Goal: Task Accomplishment & Management: Manage account settings

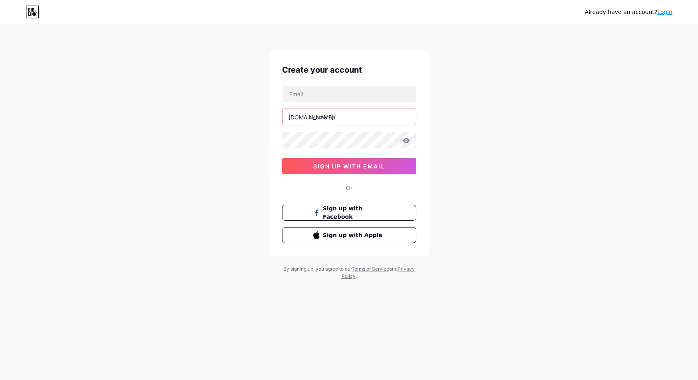
click at [352, 120] on input "text" at bounding box center [348, 117] width 133 height 16
click at [328, 98] on input "text" at bounding box center [348, 94] width 133 height 16
type input "[EMAIL_ADDRESS][DOMAIN_NAME]"
type input "waduk88"
click at [563, 175] on div "Already have an account? Login Create your account [EMAIL_ADDRESS][DOMAIN_NAME]…" at bounding box center [349, 153] width 698 height 306
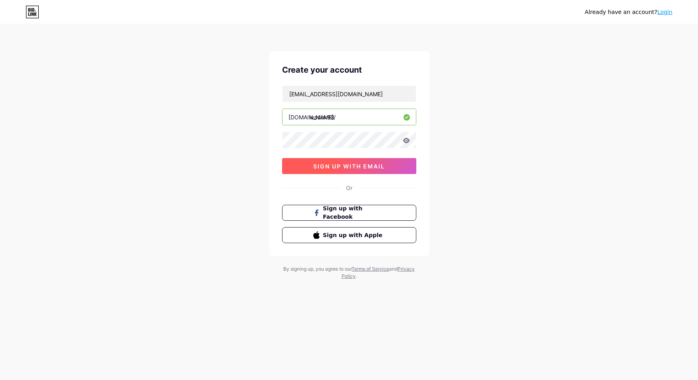
click at [318, 162] on button "sign up with email" at bounding box center [349, 166] width 134 height 16
click at [407, 143] on icon at bounding box center [406, 140] width 7 height 5
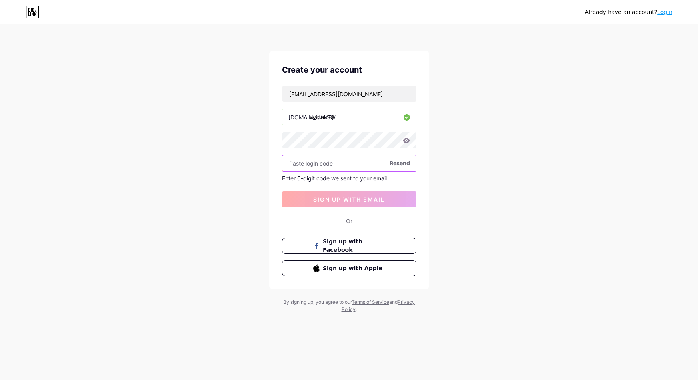
click at [322, 169] on input "text" at bounding box center [348, 163] width 133 height 16
paste input "146865"
type input "146865"
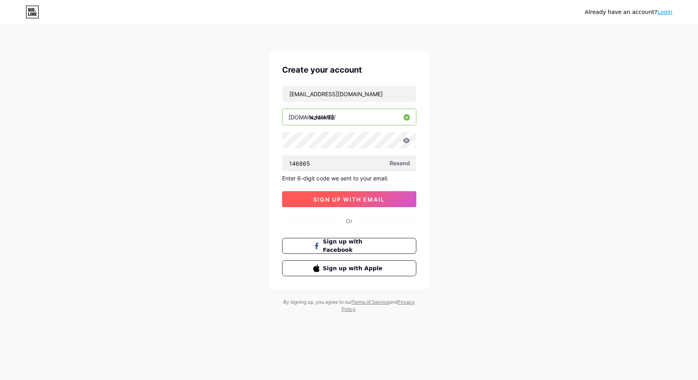
click at [333, 200] on span "sign up with email" at bounding box center [348, 199] width 71 height 7
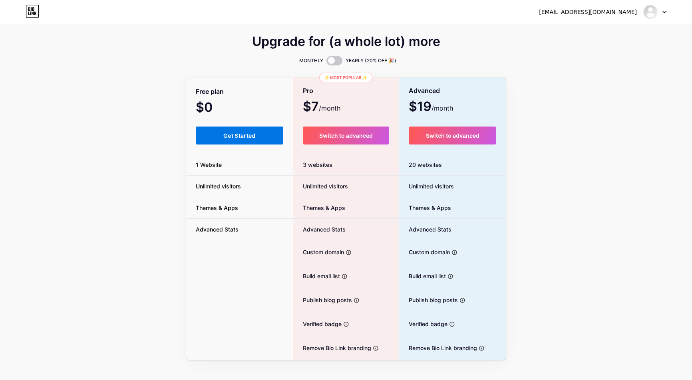
click at [244, 138] on span "Get Started" at bounding box center [239, 135] width 32 height 7
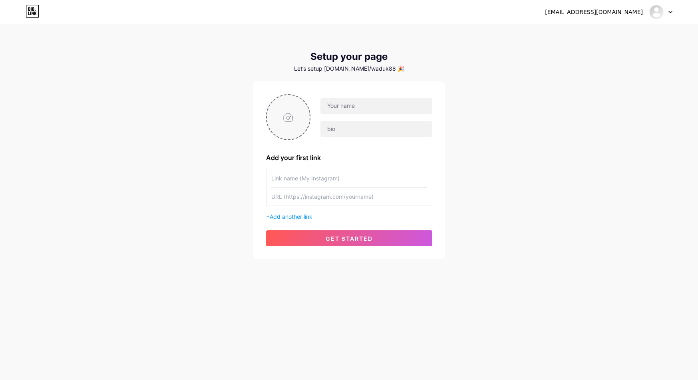
click at [272, 117] on input "file" at bounding box center [288, 117] width 43 height 44
type input "C:\fakepath\waduk88.jpg"
click at [356, 240] on span "get started" at bounding box center [348, 238] width 47 height 7
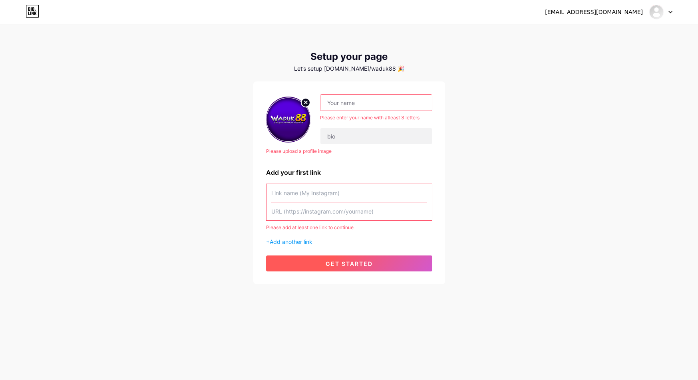
click at [346, 269] on button "get started" at bounding box center [349, 264] width 166 height 16
click at [359, 105] on input "text" at bounding box center [375, 103] width 111 height 16
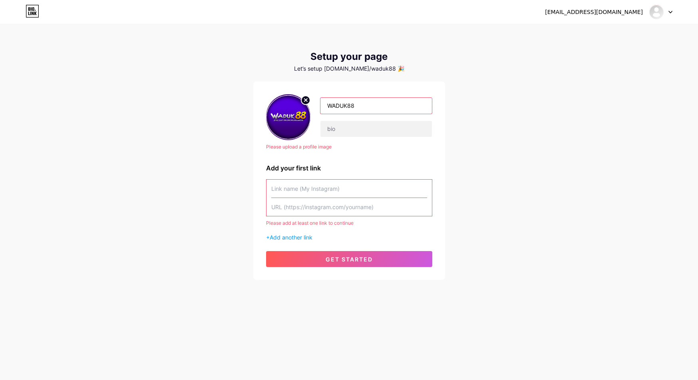
type input "WADUK88"
click at [330, 143] on div "Please upload a profile image" at bounding box center [349, 146] width 166 height 7
click at [332, 130] on input "text" at bounding box center [375, 129] width 111 height 16
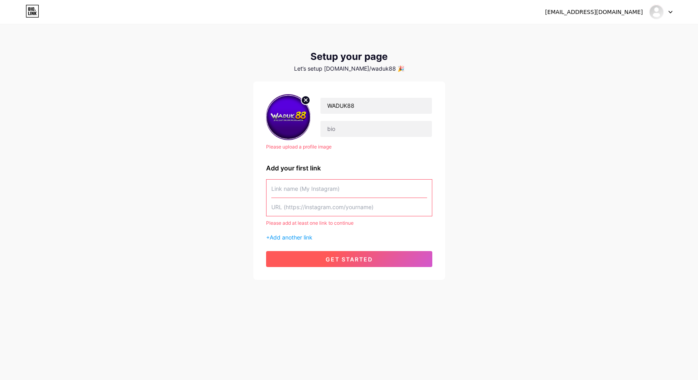
click at [343, 258] on span "get started" at bounding box center [348, 259] width 47 height 7
click at [343, 257] on span "get started" at bounding box center [348, 259] width 47 height 7
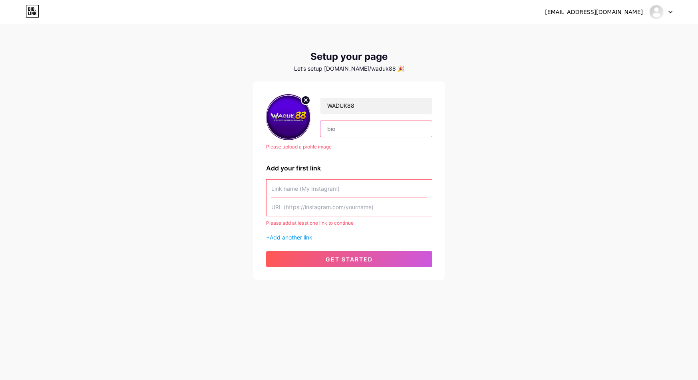
click at [343, 132] on input "text" at bounding box center [375, 129] width 111 height 16
type input "Waduk88 Situs Game Paling Gacor Minimal Deposit 10k Paling Aman"
click at [324, 181] on input "text" at bounding box center [349, 189] width 156 height 18
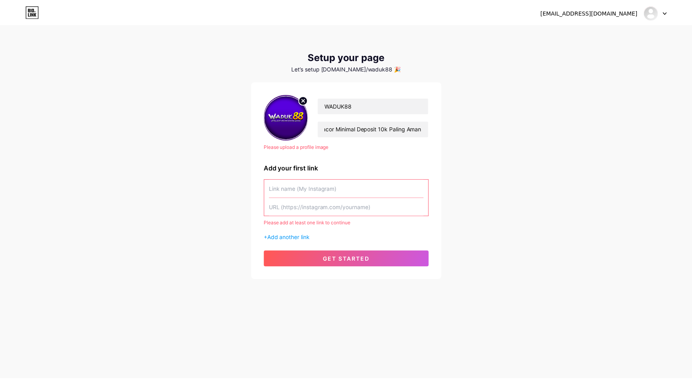
scroll to position [0, 0]
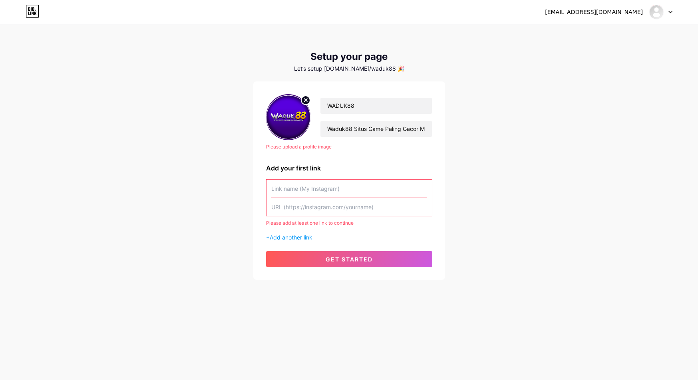
click at [327, 189] on input "text" at bounding box center [349, 189] width 156 height 18
click at [327, 198] on input "text" at bounding box center [349, 207] width 156 height 18
click at [327, 205] on input "text" at bounding box center [349, 207] width 156 height 18
click at [317, 209] on input "text" at bounding box center [349, 207] width 156 height 18
paste input "[URL][DOMAIN_NAME]"
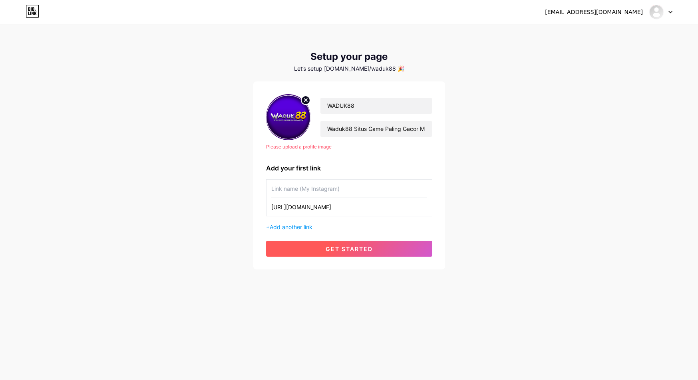
type input "[URL][DOMAIN_NAME]"
click at [339, 248] on span "get started" at bounding box center [348, 249] width 47 height 7
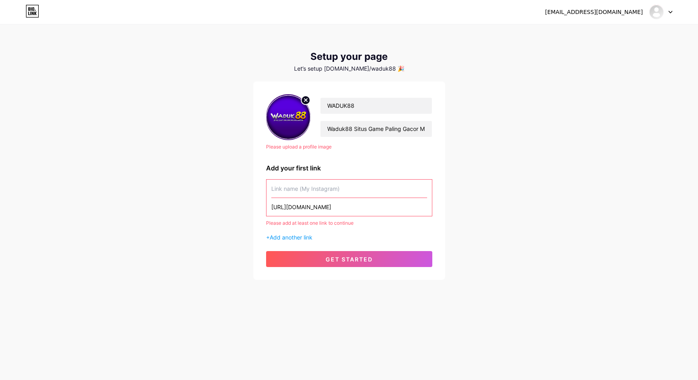
click at [315, 186] on input "text" at bounding box center [349, 189] width 156 height 18
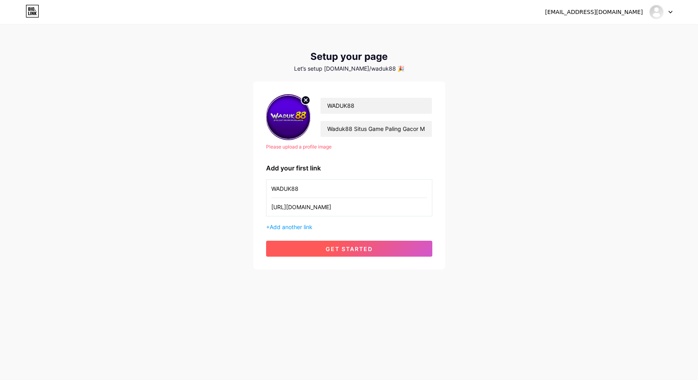
type input "WADUK88"
click at [323, 241] on button "get started" at bounding box center [349, 249] width 166 height 16
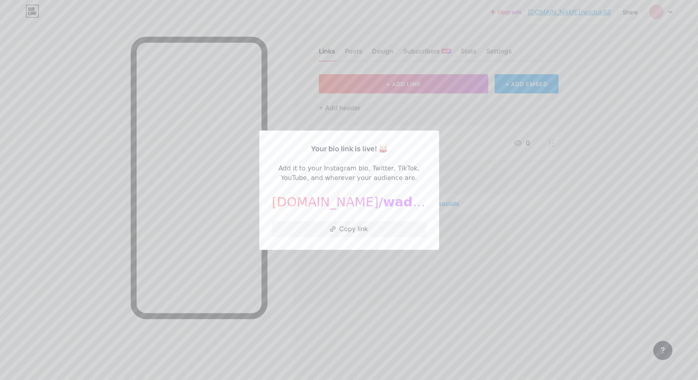
click at [368, 266] on div at bounding box center [349, 190] width 698 height 380
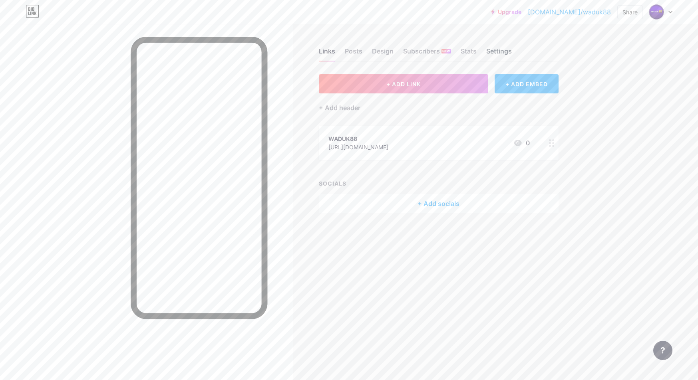
click at [493, 52] on div "Settings" at bounding box center [499, 53] width 26 height 14
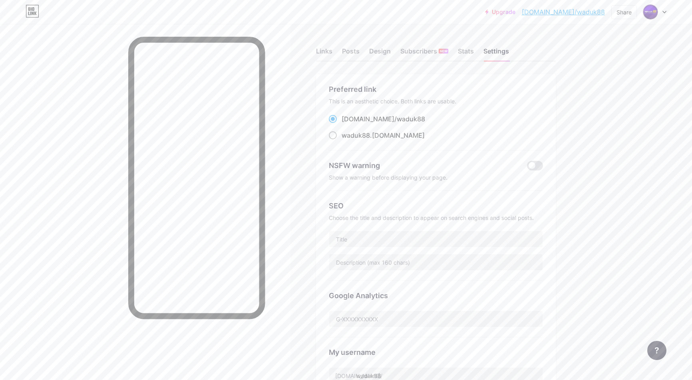
click at [373, 137] on div "waduk88 .[DOMAIN_NAME]" at bounding box center [382, 136] width 83 height 10
click at [347, 140] on input "waduk88 .[DOMAIN_NAME]" at bounding box center [343, 142] width 5 height 5
radio input "true"
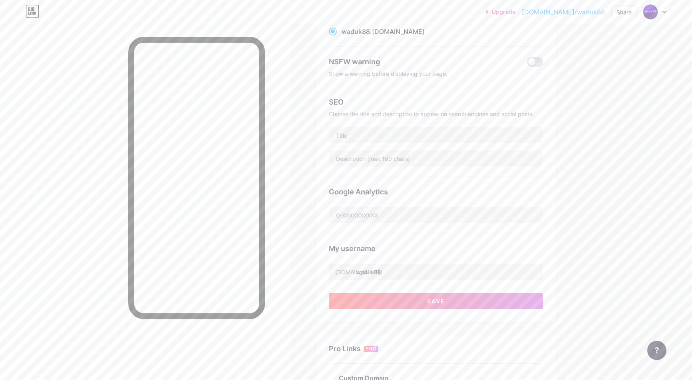
scroll to position [34, 0]
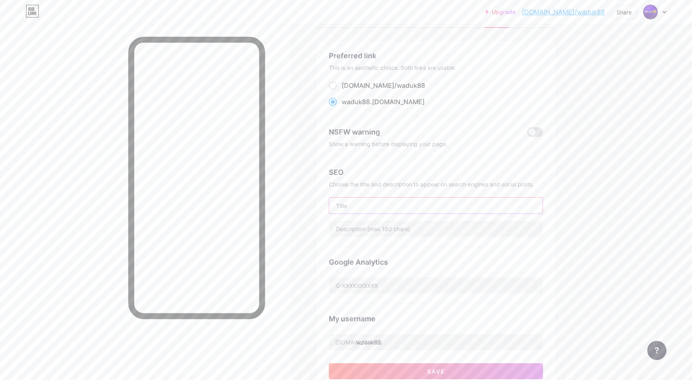
click at [397, 208] on input "text" at bounding box center [435, 206] width 213 height 16
type input "WADUK88"
click at [392, 221] on input "text" at bounding box center [435, 229] width 213 height 16
click at [378, 224] on input "text" at bounding box center [435, 229] width 213 height 16
paste input "Waduk88 Situs Game Paling Gacor Minimal Deposit 10k Paling Aman"
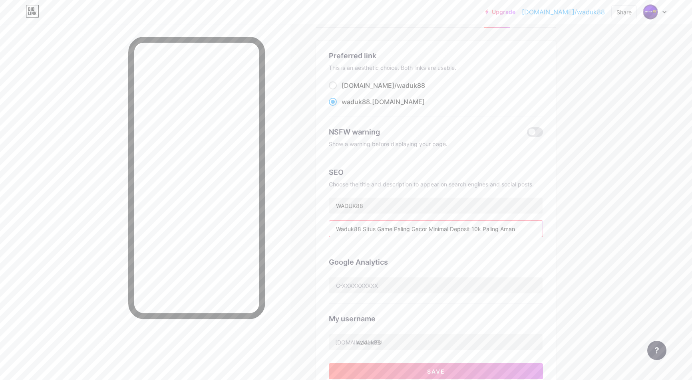
drag, startPoint x: 366, startPoint y: 228, endPoint x: 435, endPoint y: 251, distance: 72.7
click at [367, 228] on input "Waduk88 Situs Game Paling Gacor Minimal Deposit 10k Paling Aman" at bounding box center [435, 229] width 213 height 16
click at [521, 226] on input "Waduk88 Situs Game Paling Gacor Minimal Deposit 10k Paling Aman" at bounding box center [435, 229] width 213 height 16
type input "Waduk88 merupakan situs game paling gacor minimal deposit 10k paling aman dan a…"
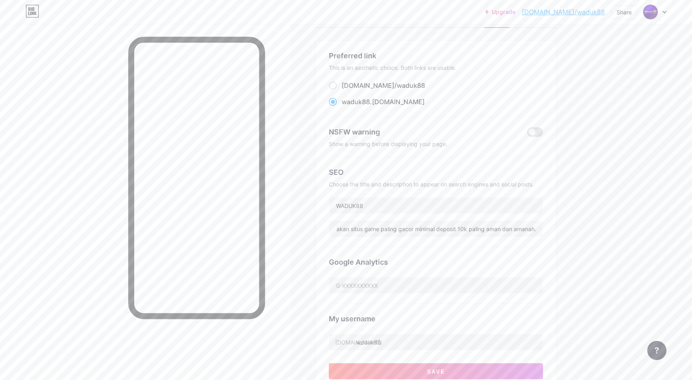
click at [611, 214] on div "Upgrade [DOMAIN_NAME]/waduk8... [DOMAIN_NAME]/waduk88 Share Switch accounts WAD…" at bounding box center [346, 293] width 692 height 654
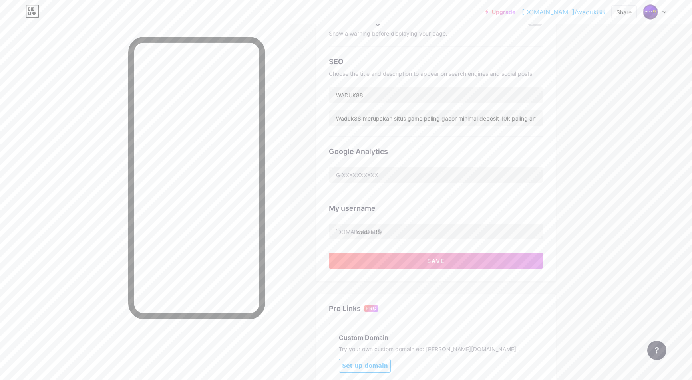
scroll to position [153, 0]
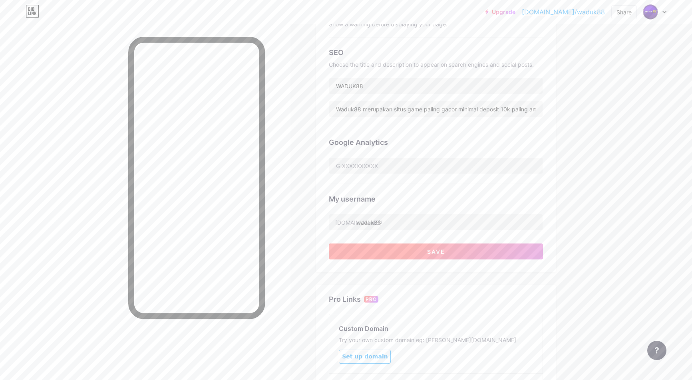
click at [496, 252] on button "Save" at bounding box center [436, 252] width 214 height 16
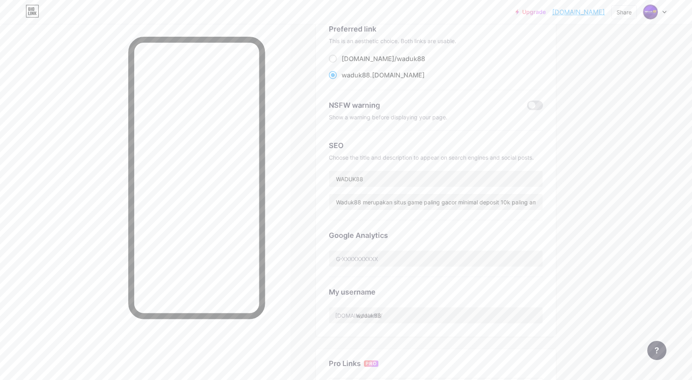
scroll to position [0, 0]
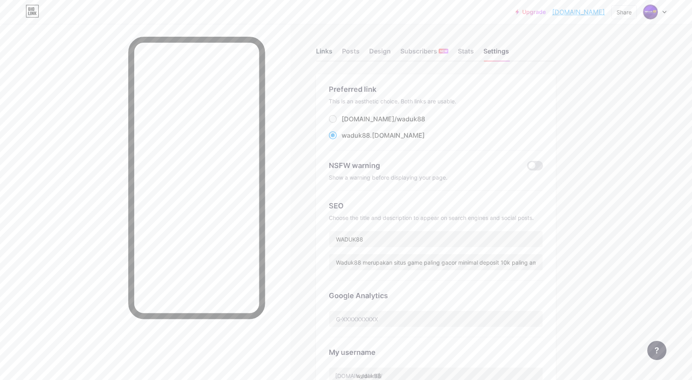
click at [332, 52] on div "Links" at bounding box center [324, 53] width 16 height 14
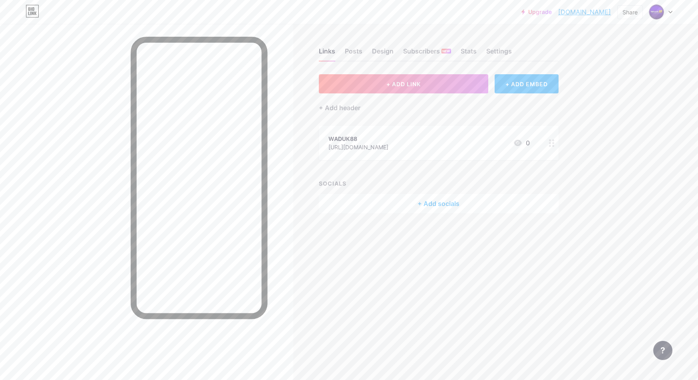
click at [388, 141] on div "WADUK88" at bounding box center [358, 139] width 60 height 8
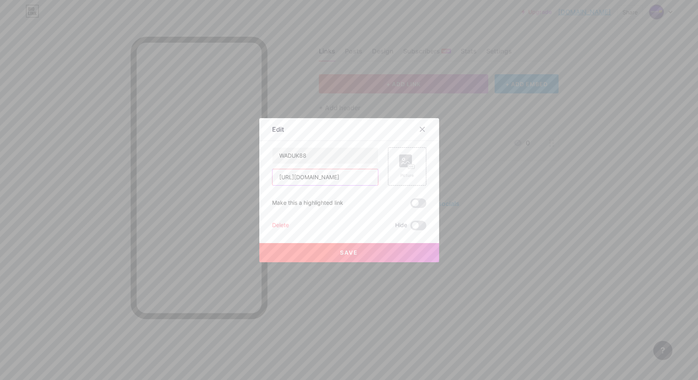
click at [355, 176] on input "[URL][DOMAIN_NAME]" at bounding box center [324, 177] width 105 height 16
type input "[URL][DOMAIN_NAME]"
click at [341, 250] on span "Save" at bounding box center [349, 252] width 18 height 7
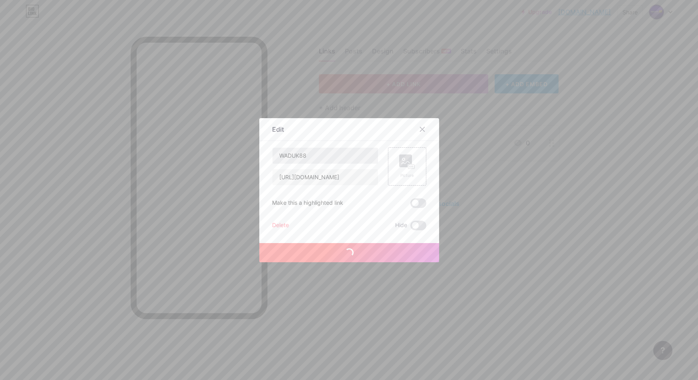
click at [337, 161] on div "+ ADD LINK + ADD EMBED + Add header WADUK88 [URL][DOMAIN_NAME] 0 Edit Content Y…" at bounding box center [439, 143] width 240 height 139
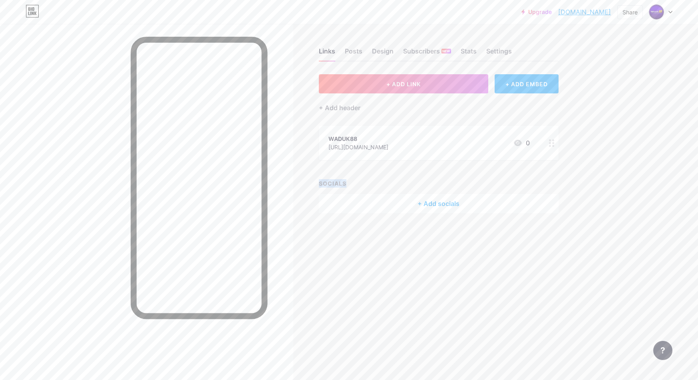
click at [337, 161] on div "+ ADD LINK + ADD EMBED + Add header WADUK88 [URL][DOMAIN_NAME] 0 SOCIALS + Add …" at bounding box center [439, 143] width 240 height 139
click at [448, 139] on div "WADUK88 [URL][DOMAIN_NAME] 0" at bounding box center [428, 143] width 201 height 18
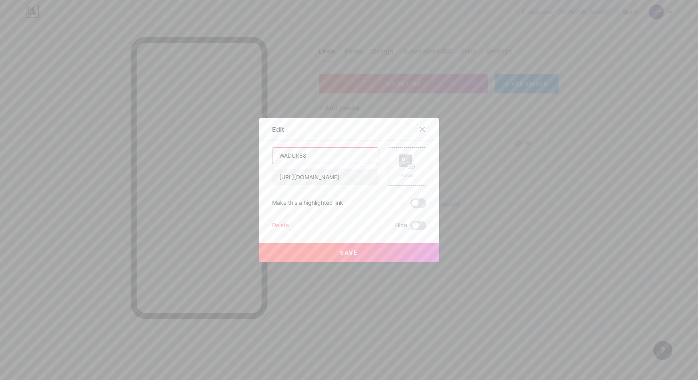
click at [317, 155] on input "WADUK88" at bounding box center [324, 156] width 105 height 16
type input "L"
type input "LOGIN WADUK88"
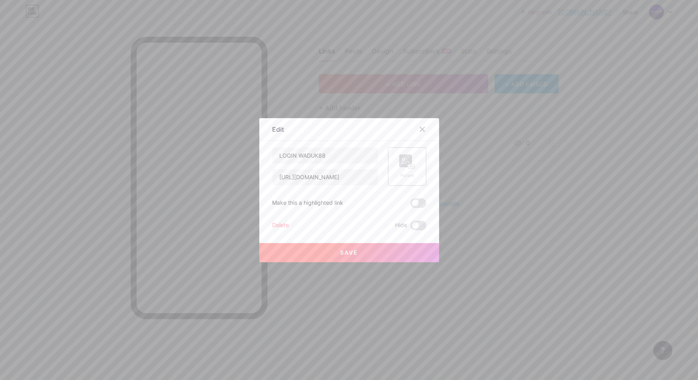
click at [348, 252] on span "Save" at bounding box center [349, 252] width 18 height 7
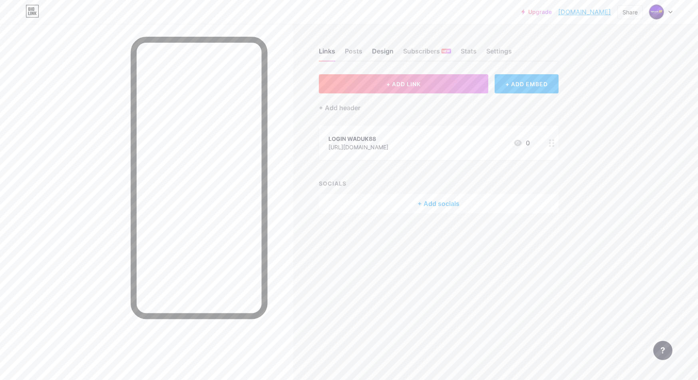
click at [379, 56] on div "Design" at bounding box center [383, 53] width 22 height 14
click at [382, 54] on div "Design" at bounding box center [383, 53] width 22 height 14
click at [341, 52] on div "Links Posts Design Subscribers NEW Stats Settings" at bounding box center [439, 48] width 240 height 28
click at [331, 52] on div "Links" at bounding box center [327, 53] width 16 height 14
click at [365, 54] on div "Links Posts Design Subscribers NEW Stats Settings" at bounding box center [439, 48] width 240 height 28
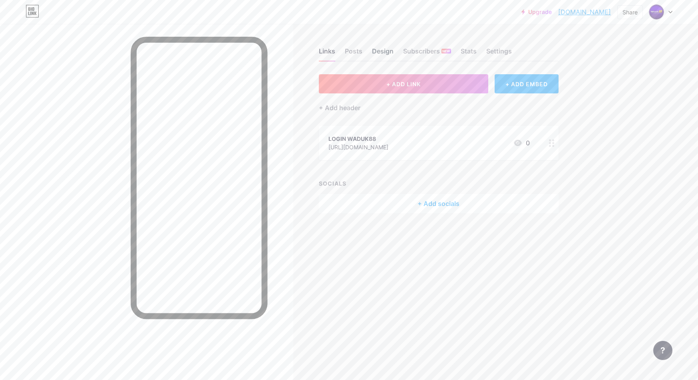
click at [375, 52] on div "Design" at bounding box center [383, 53] width 22 height 14
click at [324, 50] on div "Links" at bounding box center [327, 53] width 16 height 14
click at [415, 89] on button "+ ADD LINK" at bounding box center [404, 83] width 170 height 19
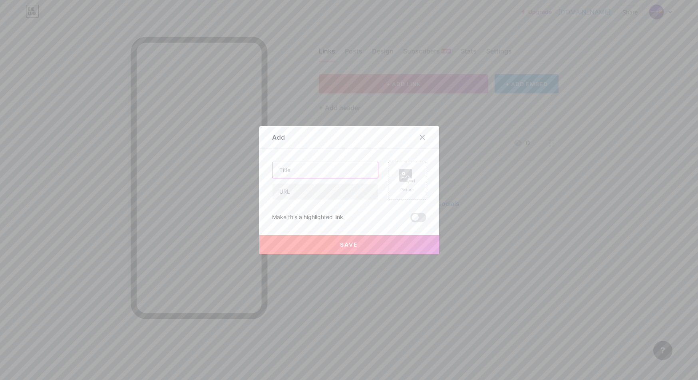
click at [343, 173] on input "text" at bounding box center [324, 170] width 105 height 16
type input "DAFTAR WADUK88"
click at [327, 187] on input "text" at bounding box center [324, 192] width 105 height 16
click at [353, 194] on input "[URL][DOMAIN_NAME]" at bounding box center [324, 192] width 105 height 16
click at [349, 192] on input "[URL][DOMAIN_NAME]" at bounding box center [324, 192] width 105 height 16
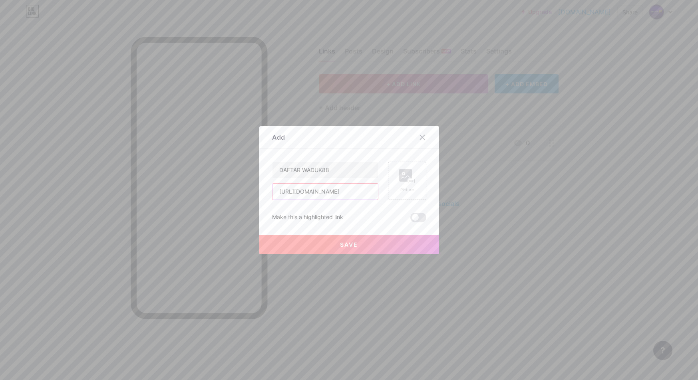
click at [349, 192] on input "[URL][DOMAIN_NAME]" at bounding box center [324, 192] width 105 height 16
type input "[URL][DOMAIN_NAME]"
click at [343, 249] on button "Save" at bounding box center [349, 244] width 180 height 19
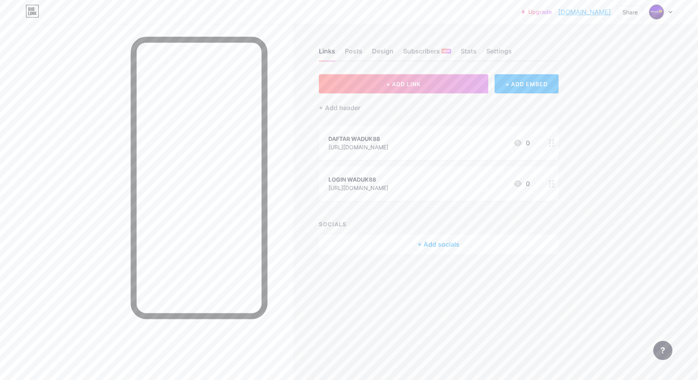
drag, startPoint x: 428, startPoint y: 132, endPoint x: 429, endPoint y: 184, distance: 52.3
click at [429, 184] on span "DAFTAR WADUK88 [URL][DOMAIN_NAME] 0 LOGIN WADUK88 [URL][DOMAIN_NAME] 0" at bounding box center [439, 163] width 240 height 75
drag, startPoint x: 592, startPoint y: 178, endPoint x: 408, endPoint y: 90, distance: 204.2
click at [592, 178] on div "Upgrade waduk88.bio.lin... [DOMAIN_NAME] Share Switch accounts WADUK88 [DOMAIN_…" at bounding box center [349, 190] width 698 height 380
click at [395, 81] on span "+ ADD LINK" at bounding box center [403, 84] width 34 height 7
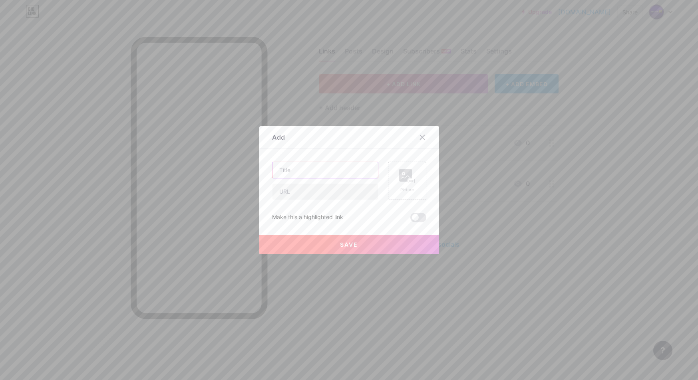
click at [334, 177] on input "text" at bounding box center [324, 170] width 105 height 16
type input "LIVECHAT WADUK88"
click at [327, 194] on input "[URL][DOMAIN_NAME]" at bounding box center [324, 192] width 105 height 16
type input "[URL][DOMAIN_NAME]"
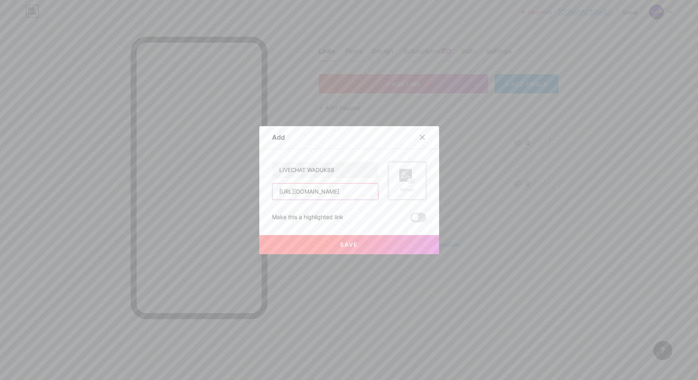
click at [357, 196] on input "[URL][DOMAIN_NAME]" at bounding box center [324, 192] width 105 height 16
click at [362, 242] on button "Save" at bounding box center [349, 244] width 180 height 19
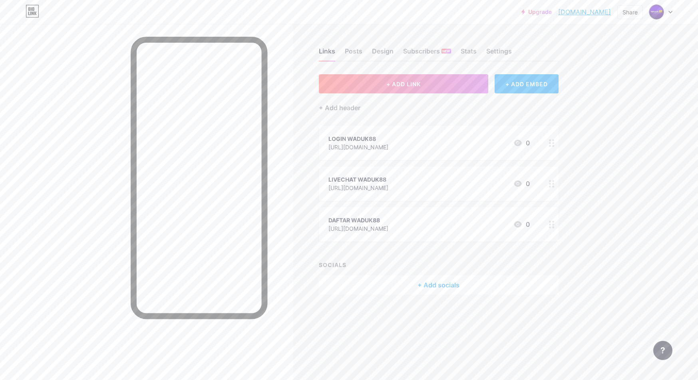
click at [603, 207] on div "Upgrade waduk88.bio.lin... [DOMAIN_NAME] Share Switch accounts WADUK88 [DOMAIN_…" at bounding box center [349, 190] width 698 height 380
click at [613, 195] on div "Upgrade waduk88.bio.lin... [DOMAIN_NAME] Share Switch accounts WADUK88 [DOMAIN_…" at bounding box center [349, 190] width 698 height 380
click at [408, 84] on span "+ ADD LINK" at bounding box center [403, 84] width 34 height 7
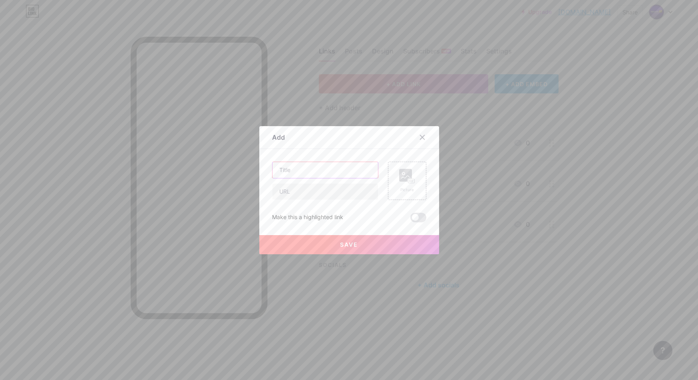
click at [331, 169] on input "text" at bounding box center [324, 170] width 105 height 16
type input "PROMO WADUK88"
click at [328, 189] on input "text" at bounding box center [324, 192] width 105 height 16
click at [341, 192] on input "[URL][DOMAIN_NAME]" at bounding box center [324, 192] width 105 height 16
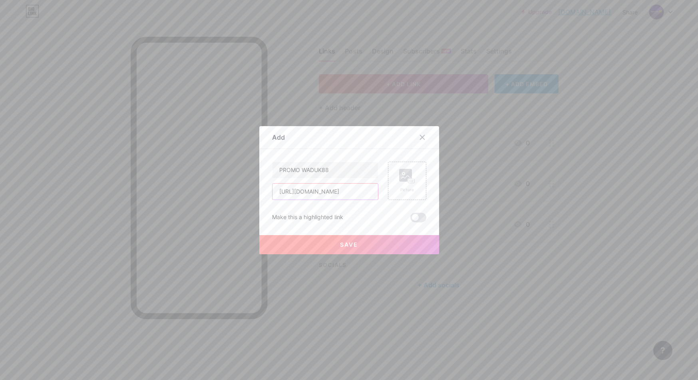
click at [338, 194] on input "[URL][DOMAIN_NAME]" at bounding box center [324, 192] width 105 height 16
type input "[URL][DOMAIN_NAME]"
click at [348, 236] on button "Save" at bounding box center [349, 244] width 180 height 19
click at [349, 238] on button "Save" at bounding box center [349, 244] width 180 height 19
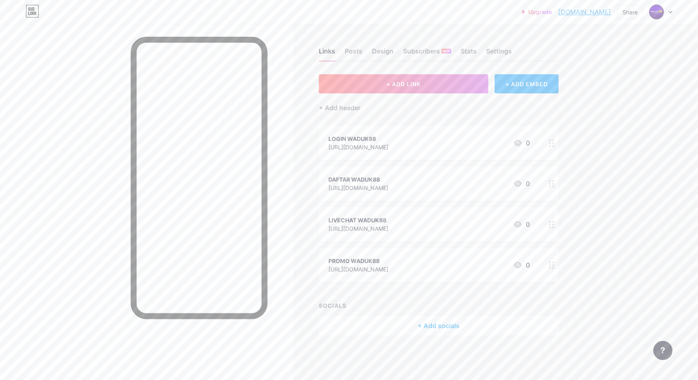
click at [627, 243] on div "Upgrade waduk88.bio.lin... [DOMAIN_NAME] Share Switch accounts WADUK88 [DOMAIN_…" at bounding box center [349, 190] width 698 height 380
click at [384, 86] on button "+ ADD LINK" at bounding box center [404, 83] width 170 height 19
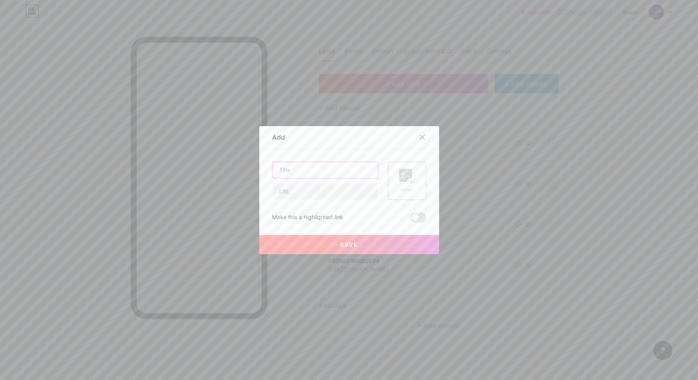
click at [354, 167] on input "text" at bounding box center [324, 170] width 105 height 16
type input "RTP WADUK88"
drag, startPoint x: 332, startPoint y: 194, endPoint x: 336, endPoint y: 200, distance: 7.2
click at [331, 194] on input "text" at bounding box center [324, 192] width 105 height 16
click at [329, 190] on input "[URL][DOMAIN_NAME]" at bounding box center [324, 192] width 105 height 16
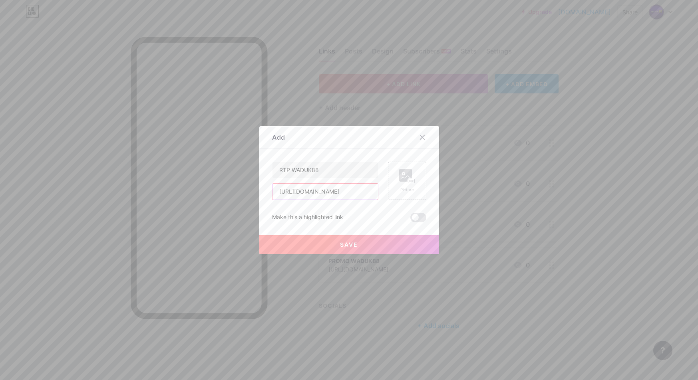
click at [329, 190] on input "[URL][DOMAIN_NAME]" at bounding box center [324, 192] width 105 height 16
type input "[URL][DOMAIN_NAME]"
click at [389, 246] on button "Save" at bounding box center [349, 244] width 180 height 19
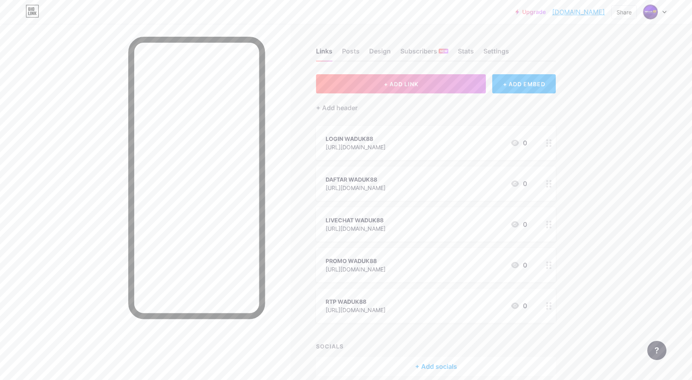
click at [626, 241] on div "Upgrade waduk88.bio.lin... [DOMAIN_NAME] Share Switch accounts WADUK88 [DOMAIN_…" at bounding box center [346, 208] width 692 height 416
click at [383, 51] on div "Design" at bounding box center [380, 53] width 22 height 14
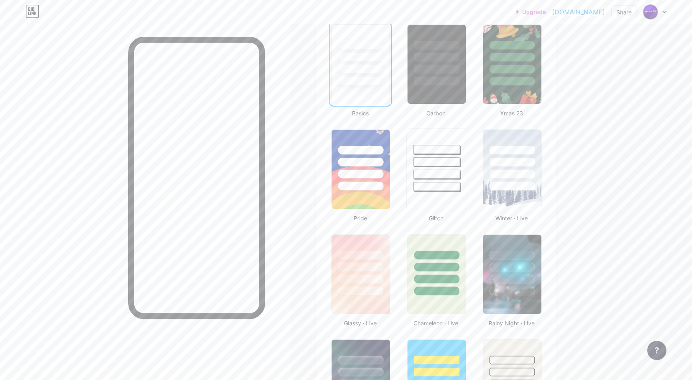
scroll to position [200, 0]
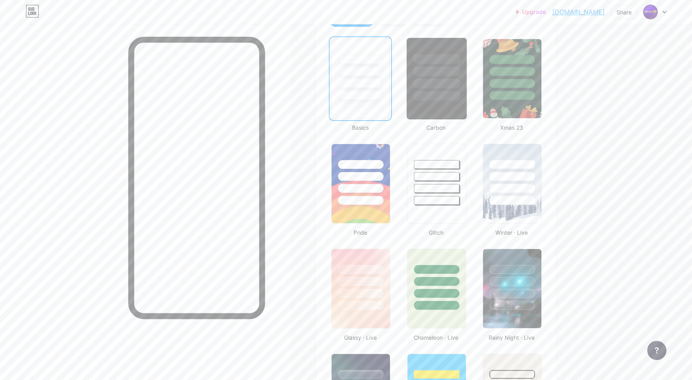
click at [449, 112] on div at bounding box center [436, 79] width 61 height 82
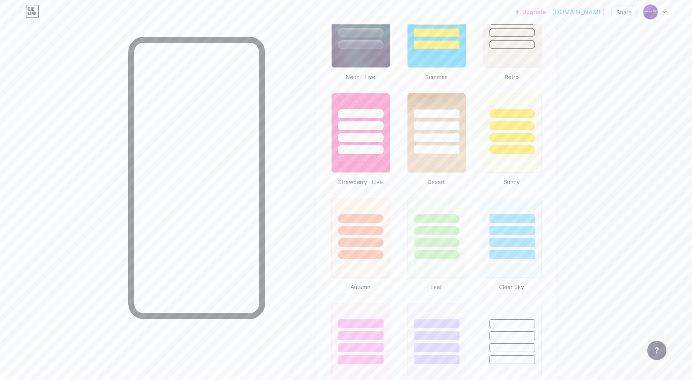
scroll to position [679, 0]
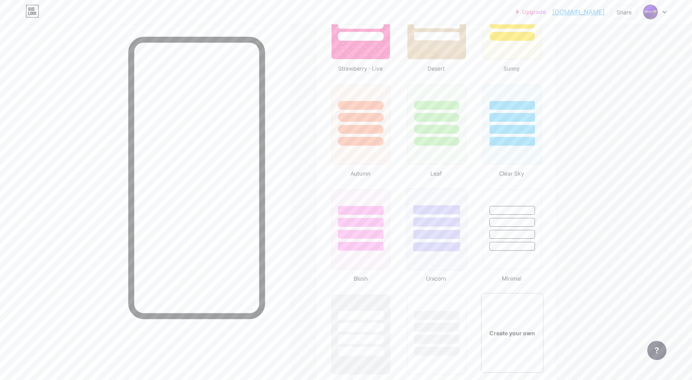
click at [431, 234] on div at bounding box center [436, 234] width 47 height 9
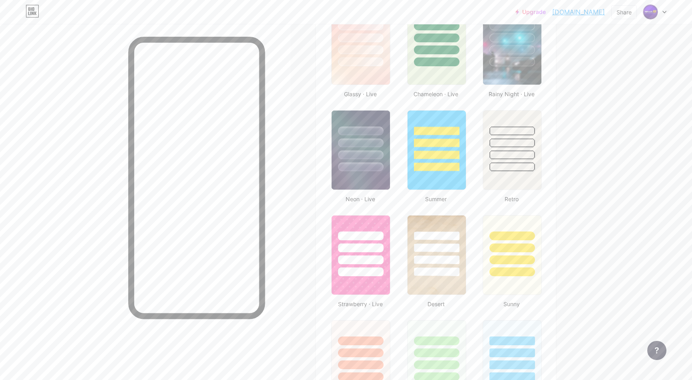
scroll to position [399, 0]
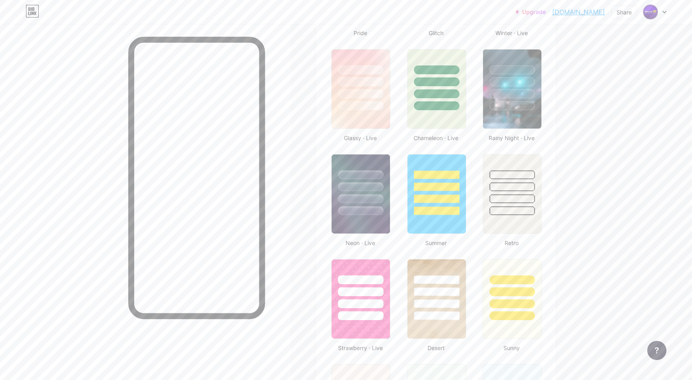
click at [587, 13] on link "[DOMAIN_NAME]" at bounding box center [578, 12] width 53 height 10
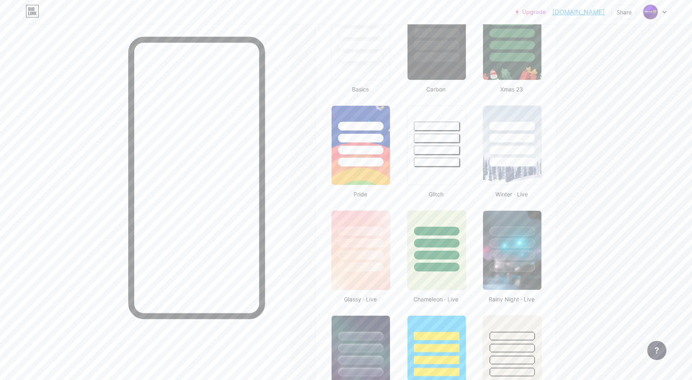
scroll to position [200, 0]
